Goal: Obtain resource: Obtain resource

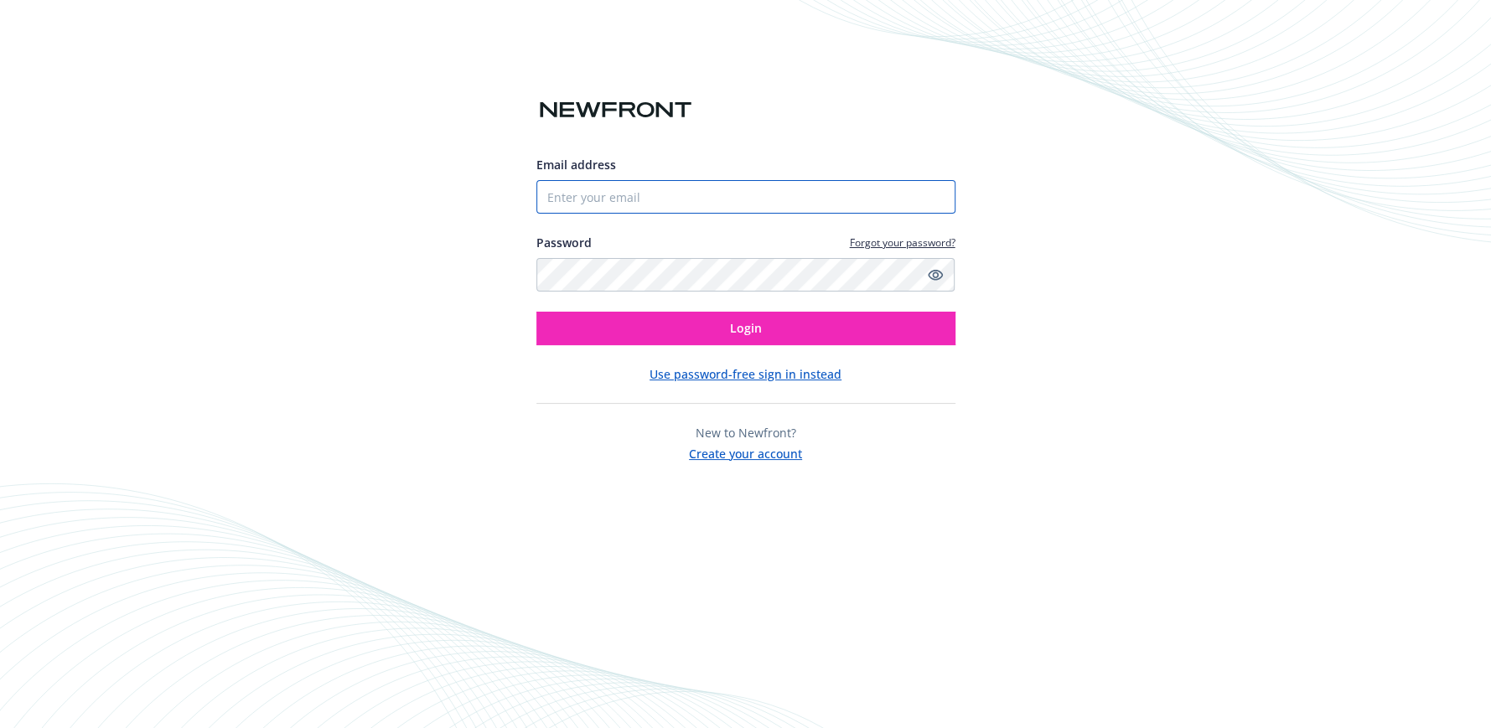
click at [755, 189] on input "Email address" at bounding box center [745, 197] width 419 height 34
type input "[EMAIL_ADDRESS][DOMAIN_NAME]"
click at [536, 312] on button "Login" at bounding box center [745, 329] width 419 height 34
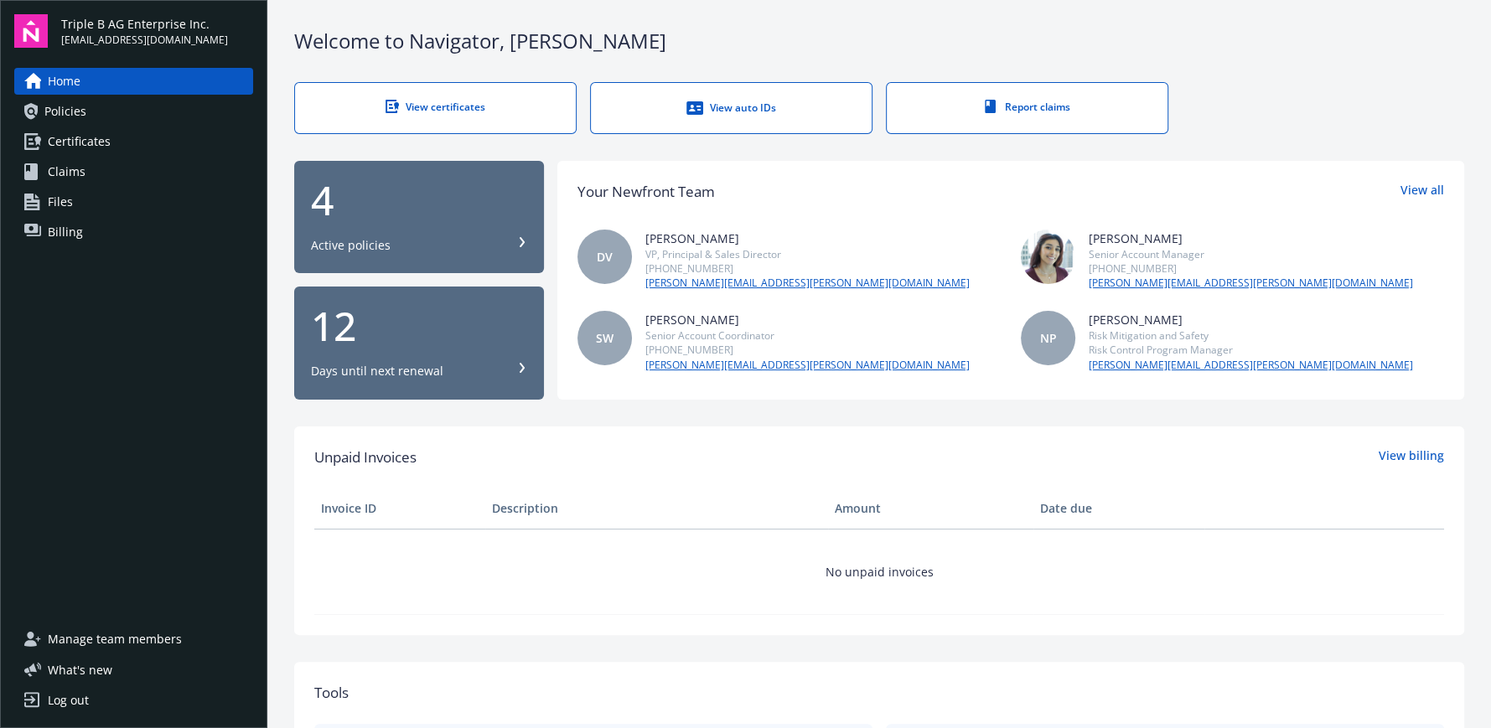
click at [94, 143] on span "Certificates" at bounding box center [79, 141] width 63 height 27
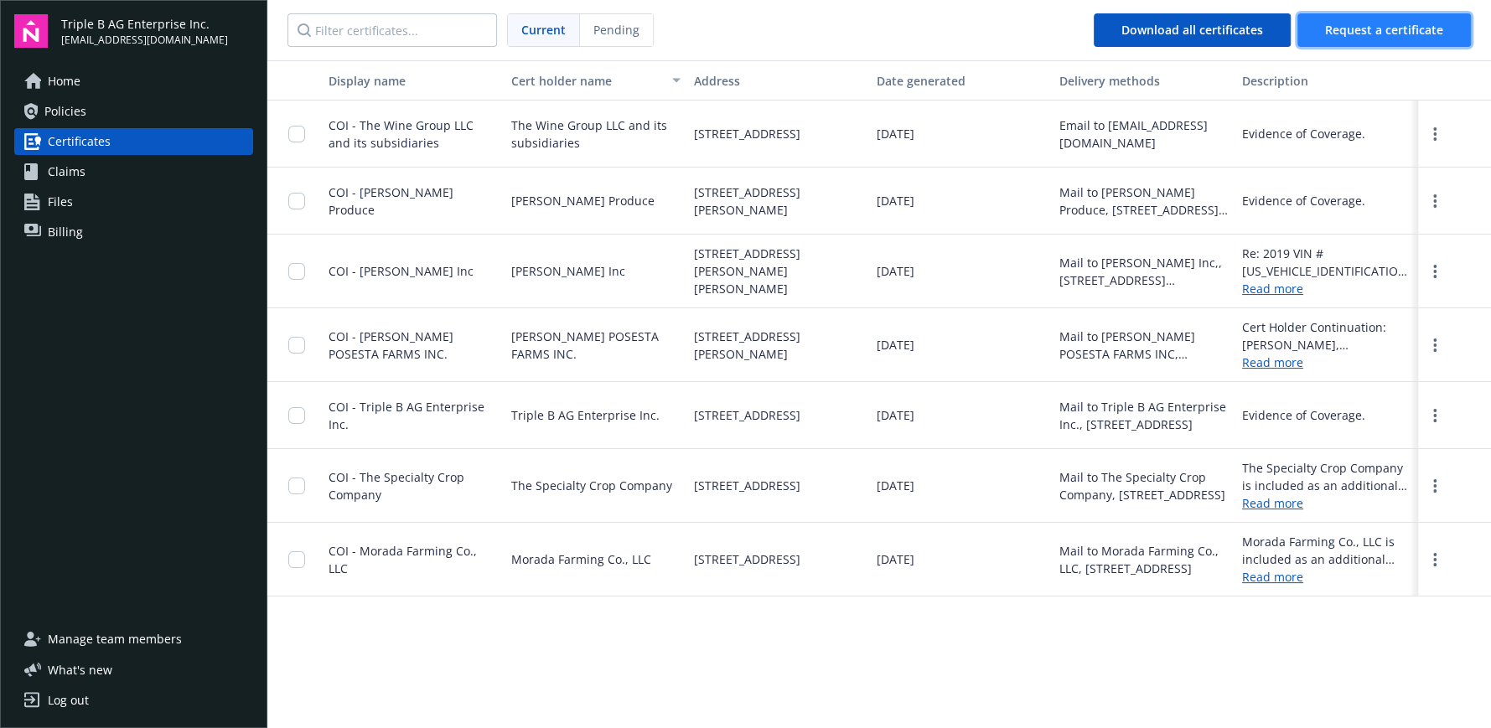
click at [1380, 27] on span "Request a certificate" at bounding box center [1384, 30] width 118 height 16
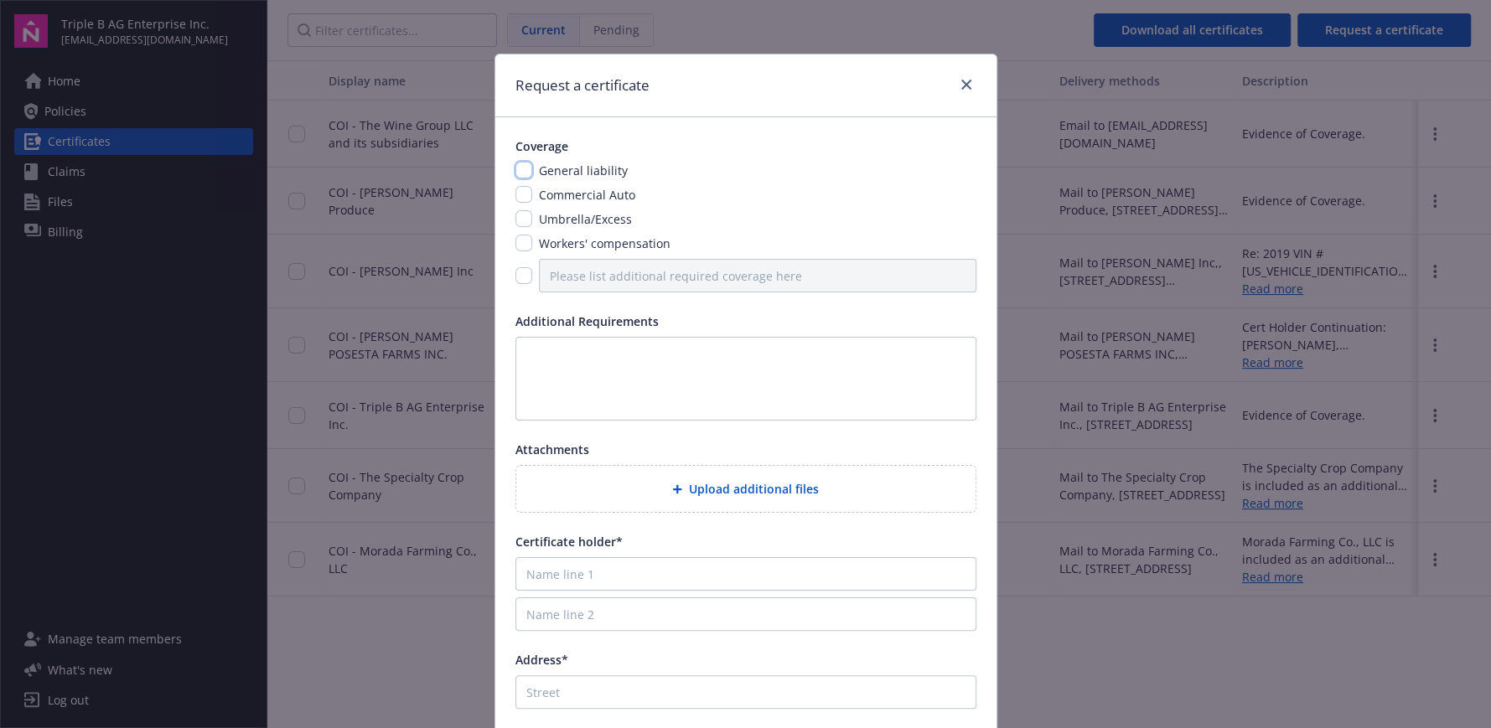
drag, startPoint x: 517, startPoint y: 168, endPoint x: 521, endPoint y: 189, distance: 20.5
click at [519, 176] on input "checkbox" at bounding box center [524, 170] width 17 height 17
checkbox input "true"
drag, startPoint x: 521, startPoint y: 191, endPoint x: 519, endPoint y: 209, distance: 17.8
click at [521, 195] on input "checkbox" at bounding box center [524, 194] width 17 height 17
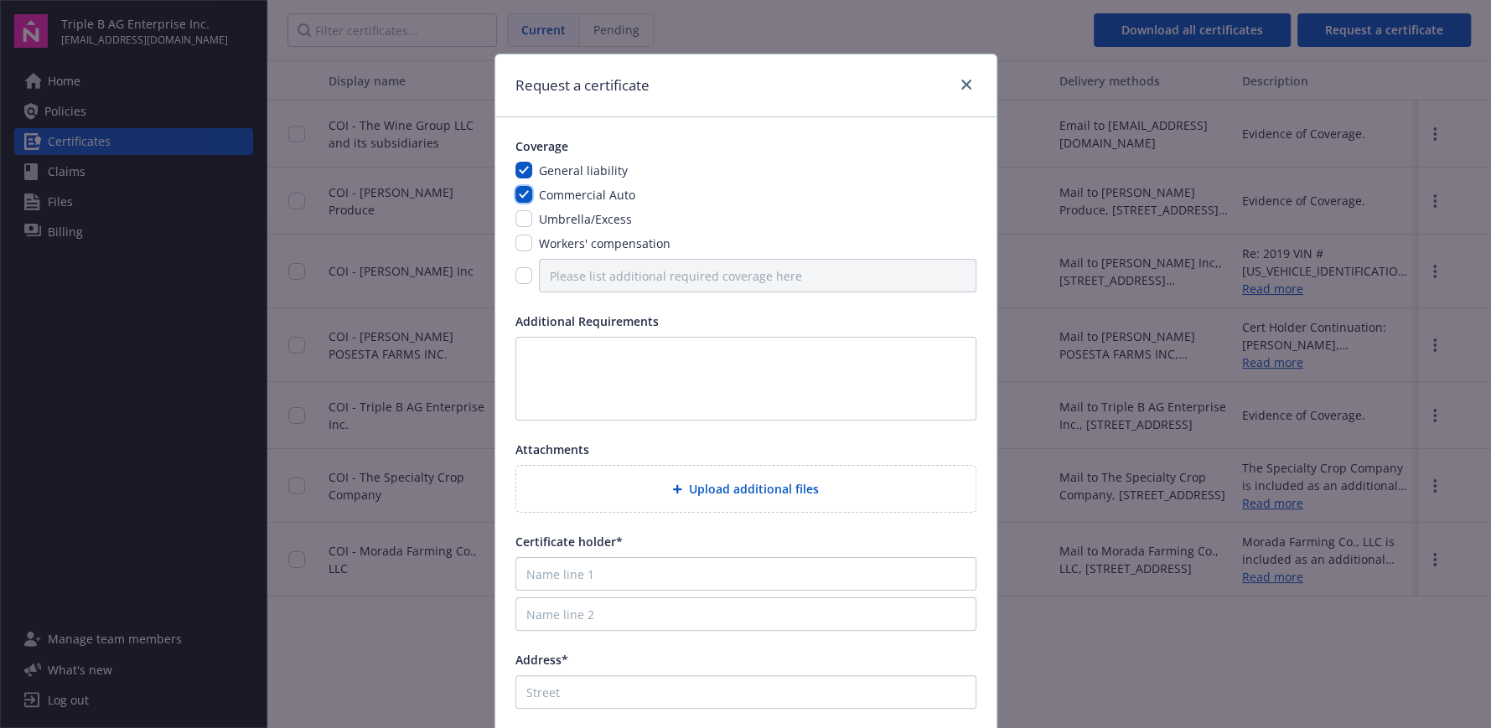
checkbox input "true"
drag, startPoint x: 518, startPoint y: 211, endPoint x: 518, endPoint y: 234, distance: 22.6
click at [518, 212] on input "checkbox" at bounding box center [524, 218] width 17 height 17
checkbox input "true"
click at [518, 241] on input "checkbox" at bounding box center [524, 243] width 17 height 17
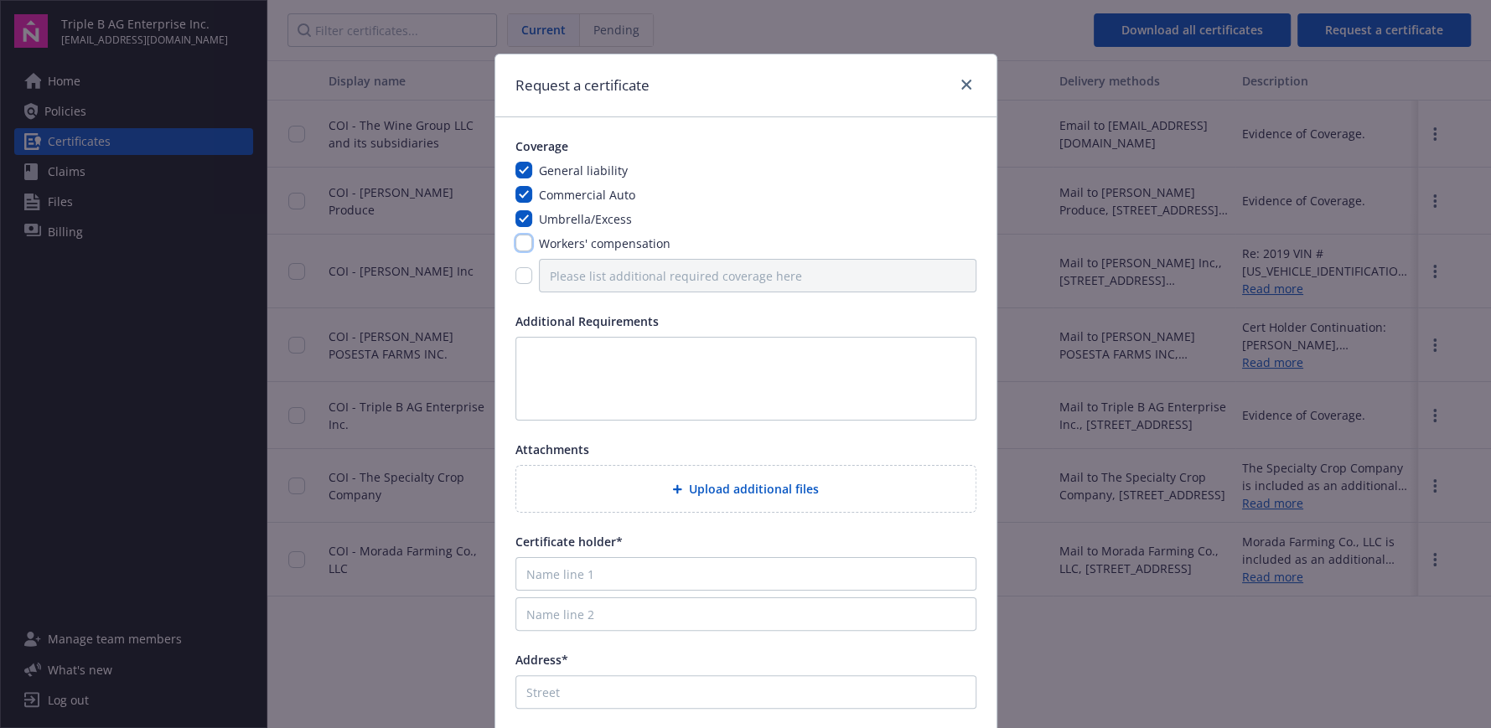
checkbox input "true"
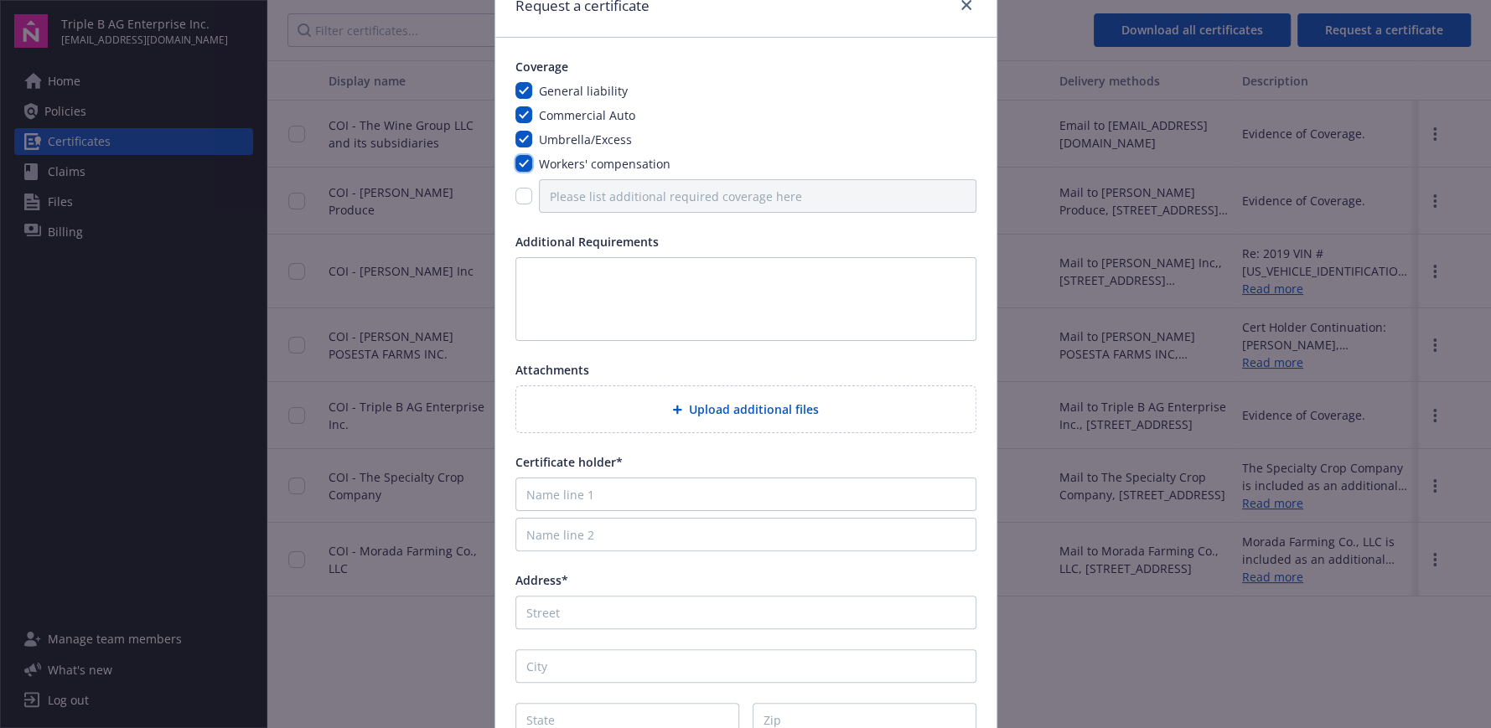
scroll to position [236, 0]
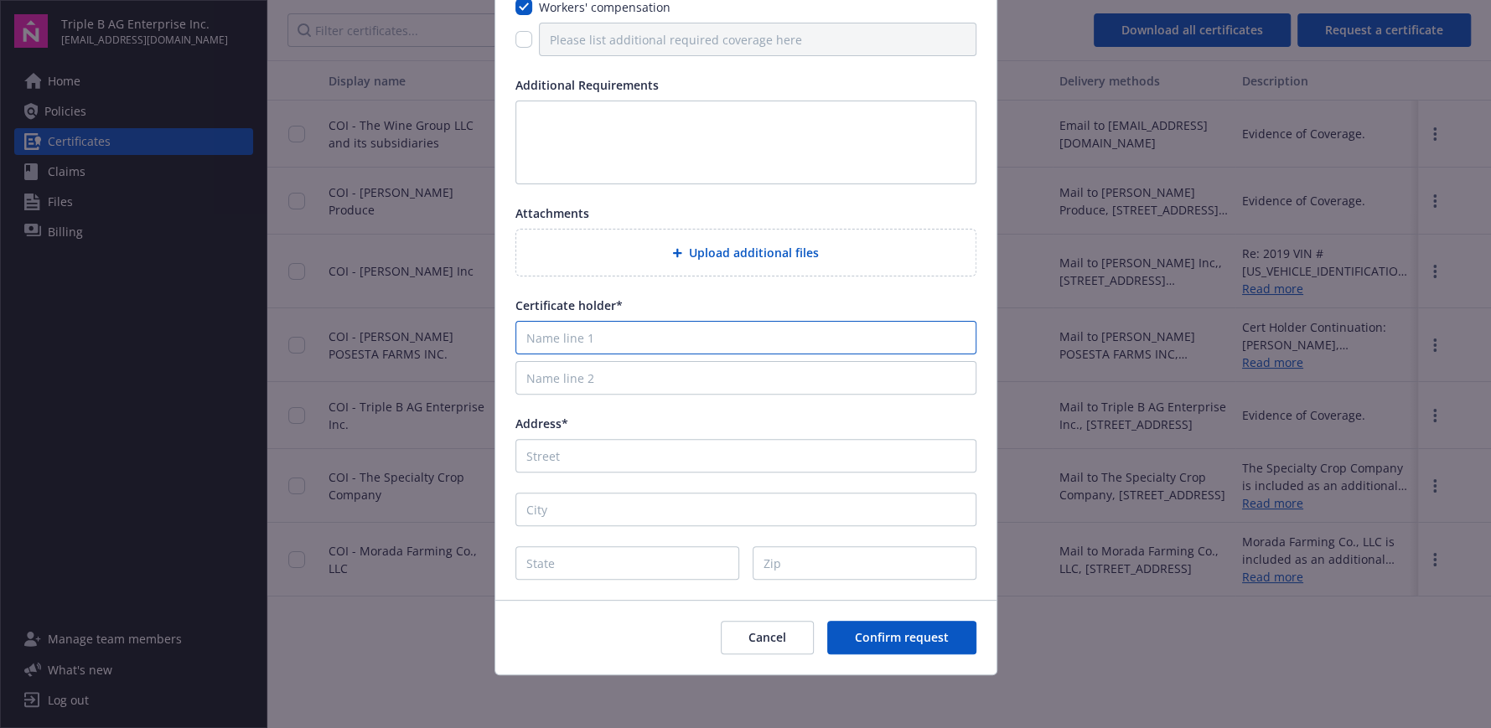
click at [593, 334] on input "Name line 1" at bounding box center [746, 338] width 461 height 34
click at [753, 637] on span "Cancel" at bounding box center [768, 638] width 38 height 16
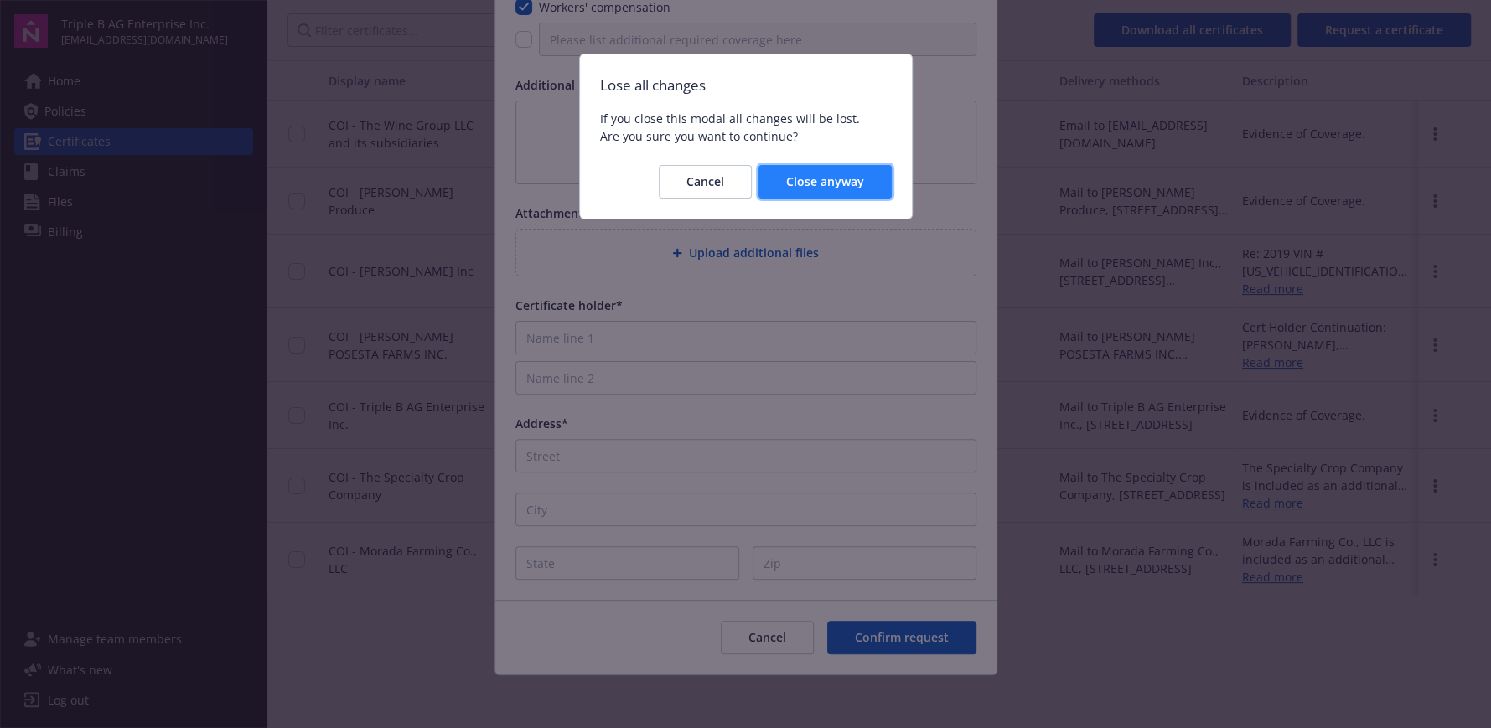
click at [797, 174] on span "Close anyway" at bounding box center [825, 182] width 78 height 16
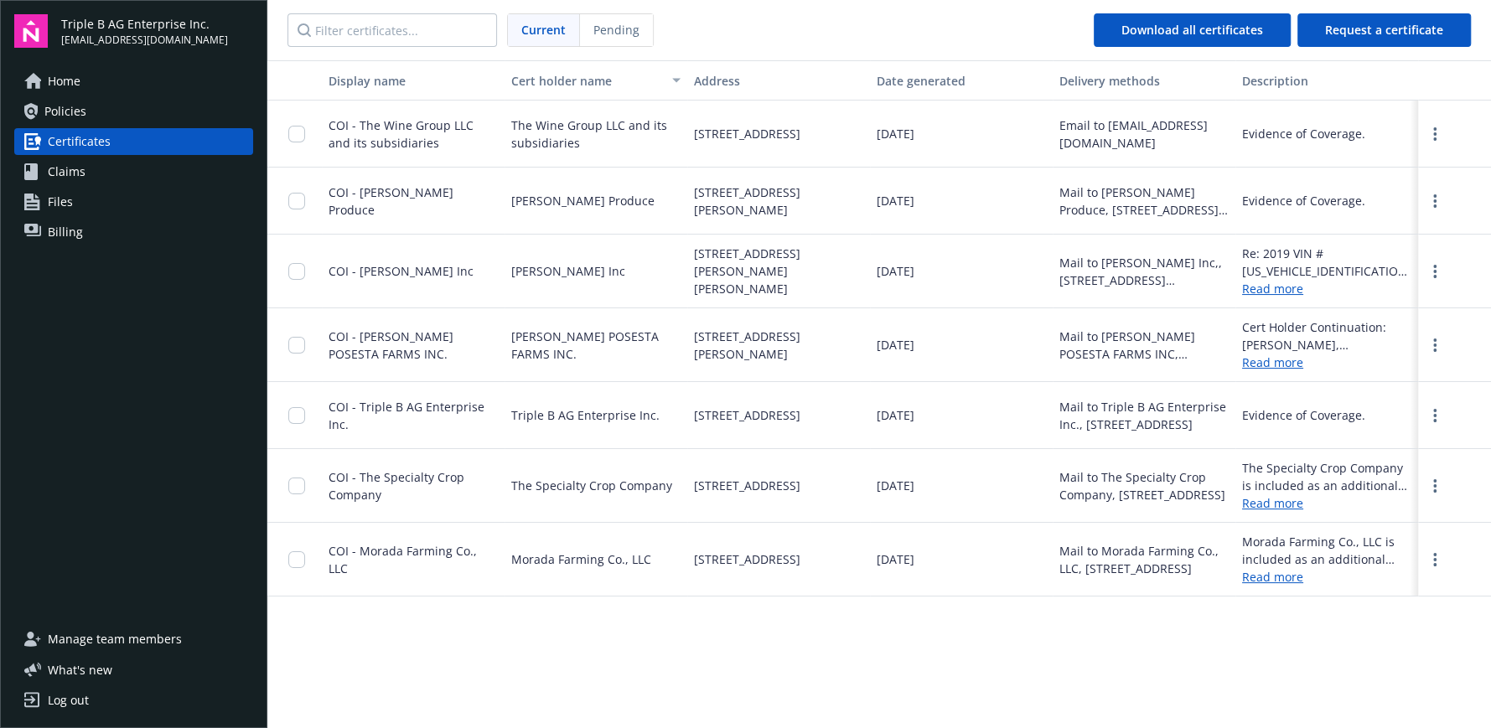
click at [71, 701] on div "Log out" at bounding box center [68, 700] width 41 height 27
